Goal: Find specific page/section: Find specific page/section

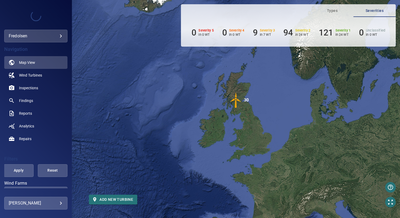
scroll to position [32, 0]
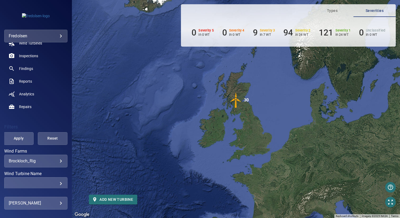
click at [33, 160] on body "**********" at bounding box center [200, 109] width 400 height 218
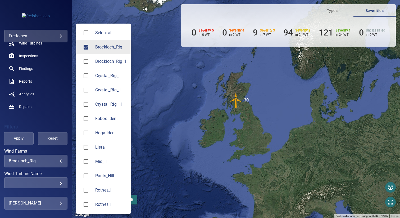
click at [110, 121] on span "Fabodliden" at bounding box center [110, 118] width 31 height 6
click at [106, 45] on span "Brockloch_Rig" at bounding box center [110, 47] width 31 height 6
type input "**********"
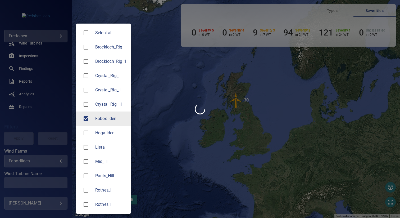
click at [180, 57] on div at bounding box center [200, 109] width 400 height 218
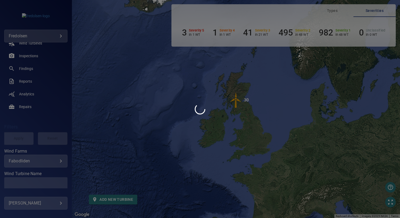
click at [17, 139] on div at bounding box center [200, 109] width 400 height 218
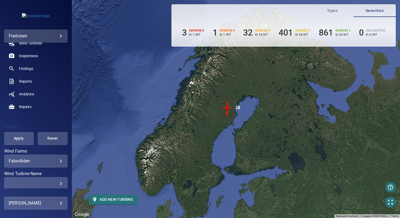
drag, startPoint x: 195, startPoint y: 103, endPoint x: 183, endPoint y: 113, distance: 15.5
click at [183, 113] on div "To activate drag with keyboard, press Alt + Enter. Once in keyboard drag state,…" at bounding box center [236, 109] width 328 height 218
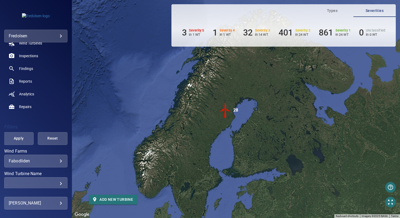
scroll to position [1, 0]
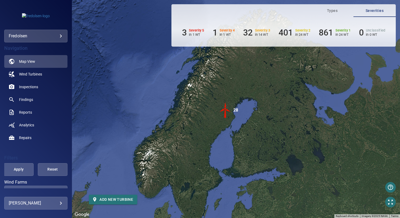
click at [226, 112] on img "28" at bounding box center [226, 110] width 16 height 16
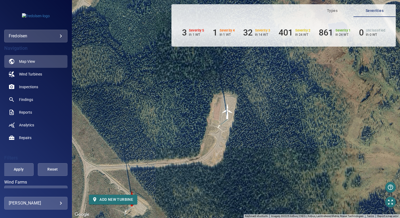
click at [228, 111] on img "WTG29" at bounding box center [228, 111] width 16 height 16
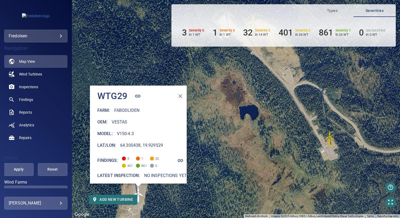
click at [179, 94] on icon "button" at bounding box center [181, 96] width 4 height 4
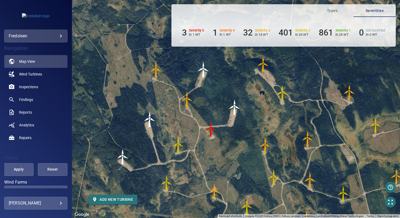
drag, startPoint x: 212, startPoint y: 96, endPoint x: 236, endPoint y: 94, distance: 24.2
click at [236, 94] on div "To activate drag with keyboard, press Alt + Enter. Once in keyboard drag state,…" at bounding box center [236, 109] width 328 height 218
click at [206, 70] on img "WTG28" at bounding box center [204, 70] width 16 height 16
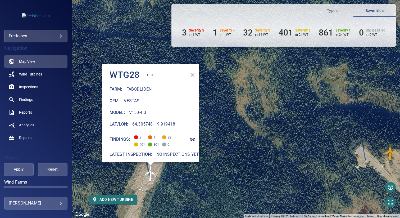
drag, startPoint x: 217, startPoint y: 122, endPoint x: 229, endPoint y: 168, distance: 47.4
click at [229, 168] on div "To activate drag with keyboard, press Alt + Enter. Once in keyboard drag state,…" at bounding box center [236, 109] width 328 height 218
click at [189, 74] on icon "button" at bounding box center [192, 75] width 6 height 6
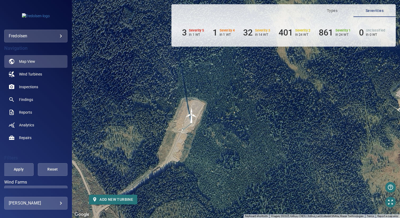
drag, startPoint x: 177, startPoint y: 195, endPoint x: 172, endPoint y: 158, distance: 37.4
click at [172, 158] on div "To activate drag with keyboard, press Alt + Enter. Once in keyboard drag state,…" at bounding box center [236, 109] width 328 height 218
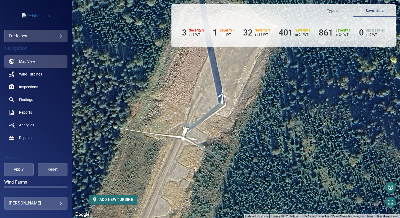
drag, startPoint x: 166, startPoint y: 155, endPoint x: 193, endPoint y: 133, distance: 35.1
click at [193, 133] on div "To activate drag with keyboard, press Alt + Enter. Once in keyboard drag state,…" at bounding box center [236, 109] width 328 height 218
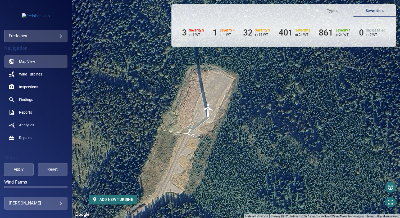
click at [185, 147] on div "To activate drag with keyboard, press Alt + Enter. Once in keyboard drag state,…" at bounding box center [236, 109] width 328 height 218
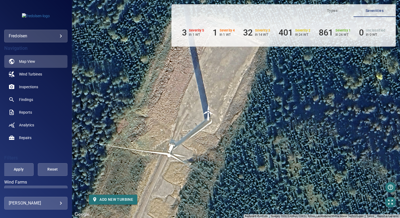
drag, startPoint x: 214, startPoint y: 102, endPoint x: 198, endPoint y: 113, distance: 19.7
click at [198, 113] on div "To activate drag with keyboard, press Alt + Enter. Once in keyboard drag state,…" at bounding box center [236, 109] width 328 height 218
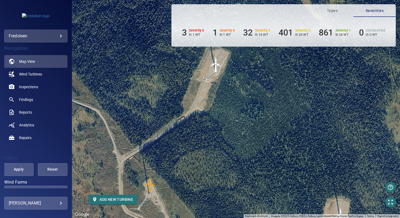
drag, startPoint x: 181, startPoint y: 145, endPoint x: 199, endPoint y: 97, distance: 52.0
click at [199, 97] on div "To activate drag with keyboard, press Alt + Enter. Once in keyboard drag state,…" at bounding box center [236, 109] width 328 height 218
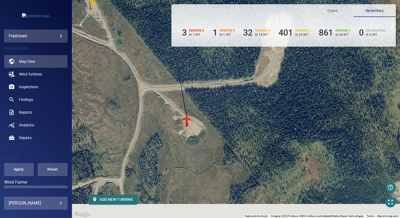
drag, startPoint x: 219, startPoint y: 149, endPoint x: 177, endPoint y: 57, distance: 100.9
click at [177, 57] on div "To activate drag with keyboard, press Alt + Enter. Once in keyboard drag state,…" at bounding box center [236, 109] width 328 height 218
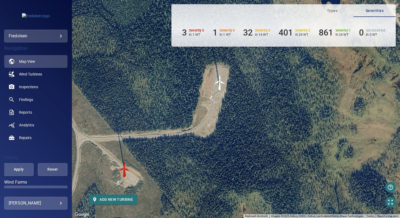
drag, startPoint x: 244, startPoint y: 100, endPoint x: 181, endPoint y: 151, distance: 80.8
click at [181, 151] on div "To activate drag with keyboard, press Alt + Enter. Once in keyboard drag state,…" at bounding box center [236, 109] width 328 height 218
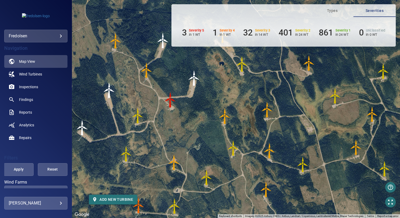
drag, startPoint x: 187, startPoint y: 148, endPoint x: 191, endPoint y: 98, distance: 50.4
click at [191, 98] on div "To activate drag with keyboard, press Alt + Enter. Once in keyboard drag state,…" at bounding box center [236, 109] width 328 height 218
